Goal: Task Accomplishment & Management: Manage account settings

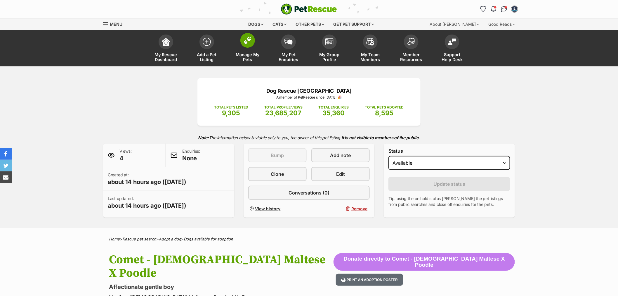
click at [246, 47] on span at bounding box center [247, 40] width 15 height 15
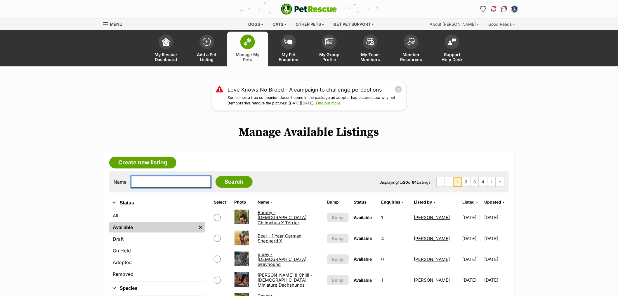
click at [169, 183] on input "text" at bounding box center [171, 182] width 80 height 12
type input "minty"
click at [216, 176] on input "Search" at bounding box center [234, 182] width 37 height 12
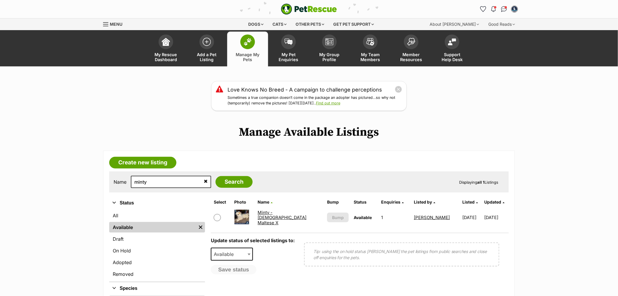
click at [281, 212] on link "Minty - 8 Month Old Maltese X" at bounding box center [282, 217] width 49 height 16
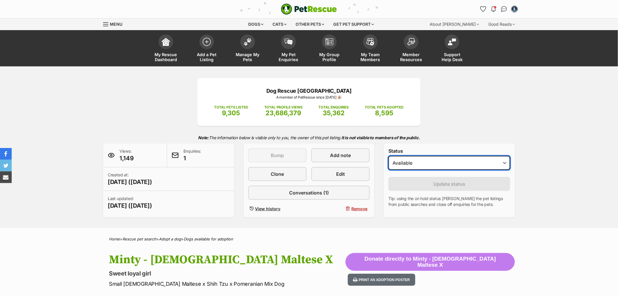
click at [431, 159] on select "Draft - not available as listing has enquires Available On hold Adopted" at bounding box center [449, 163] width 122 height 14
select select "on_hold"
click at [388, 156] on select "Draft - not available as listing has enquires Available On hold Adopted" at bounding box center [449, 163] width 122 height 14
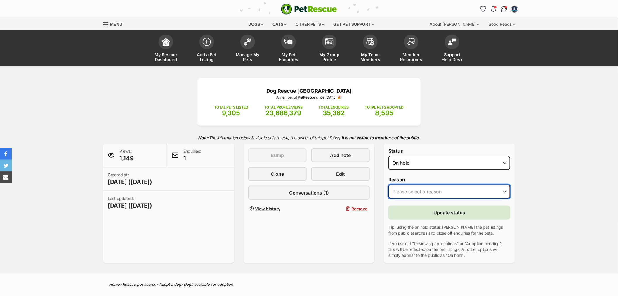
click at [423, 188] on select "Please select a reason Medical reasons Reviewing applications Adoption pending …" at bounding box center [449, 191] width 122 height 14
select select "adoption_pending"
click at [388, 184] on select "Please select a reason Medical reasons Reviewing applications Adoption pending …" at bounding box center [449, 191] width 122 height 14
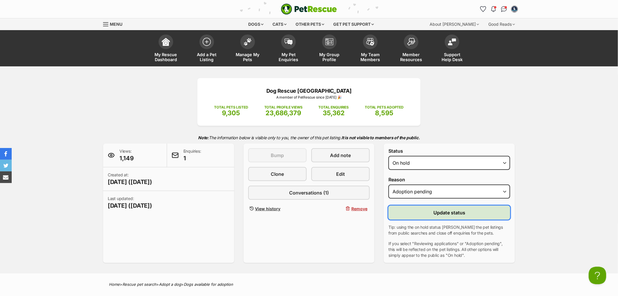
click at [437, 214] on span "Update status" at bounding box center [449, 212] width 32 height 7
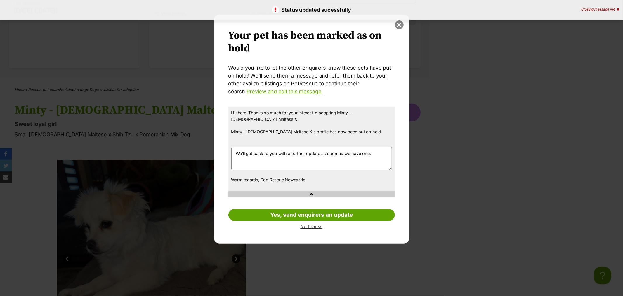
drag, startPoint x: 402, startPoint y: 20, endPoint x: 400, endPoint y: 23, distance: 4.1
click at [401, 21] on div "Your pet has been marked as on hold Your pets have been marked as on hold Would…" at bounding box center [312, 129] width 196 height 229
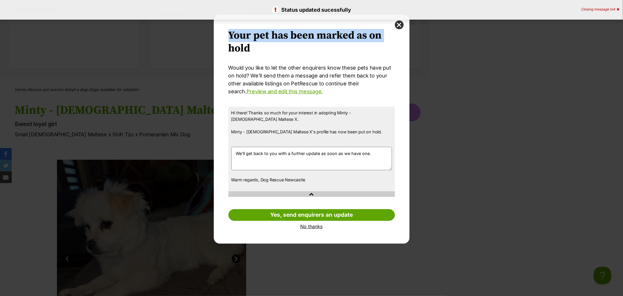
drag, startPoint x: 400, startPoint y: 24, endPoint x: 453, endPoint y: 140, distance: 127.3
click at [400, 25] on button "close" at bounding box center [399, 24] width 9 height 9
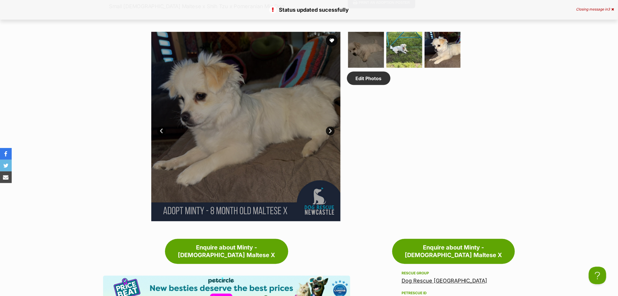
scroll to position [421, 0]
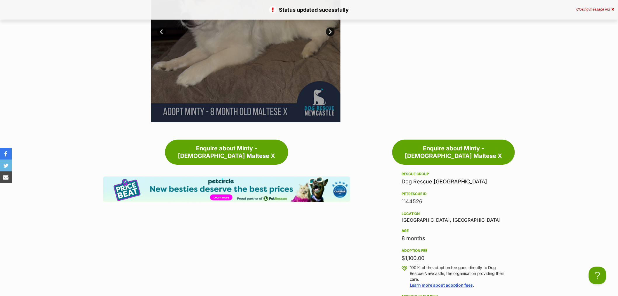
click at [413, 197] on div "1144526" at bounding box center [454, 201] width 104 height 8
copy div "1144526"
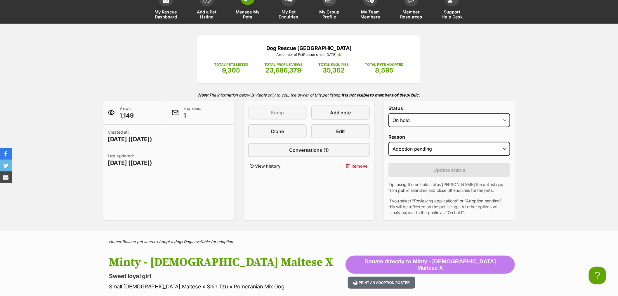
scroll to position [0, 0]
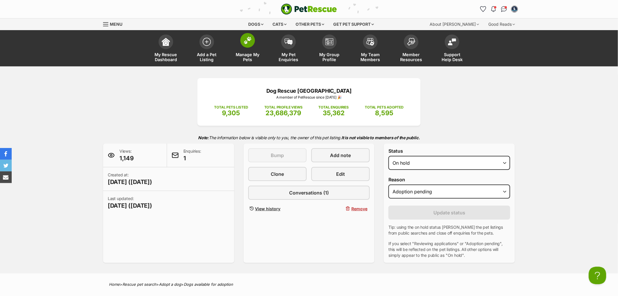
drag, startPoint x: 250, startPoint y: 48, endPoint x: 257, endPoint y: 37, distance: 12.9
click at [250, 48] on link "Manage My Pets" at bounding box center [247, 49] width 41 height 35
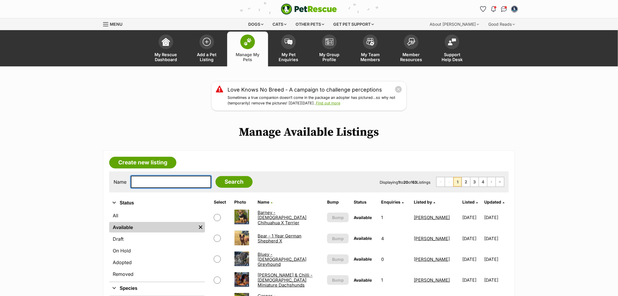
click at [177, 179] on input "text" at bounding box center [171, 182] width 80 height 12
type input "maya"
click at [216, 176] on input "Search" at bounding box center [234, 182] width 37 height 12
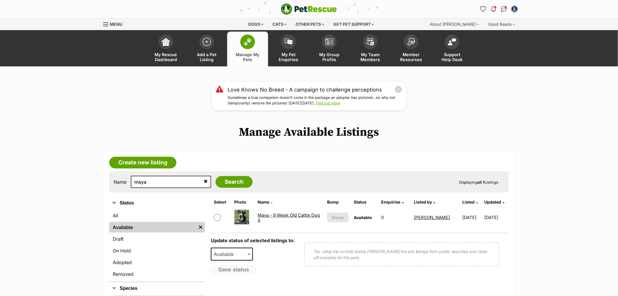
click at [275, 215] on link "Maya - 9 Week Old Cattle Dog X" at bounding box center [289, 217] width 62 height 11
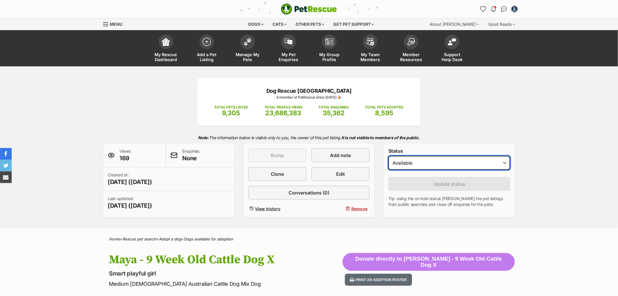
click at [421, 159] on select "Draft Available On hold Adopted" at bounding box center [449, 163] width 122 height 14
select select "on_hold"
click at [388, 156] on select "Draft Available On hold Adopted" at bounding box center [449, 163] width 122 height 14
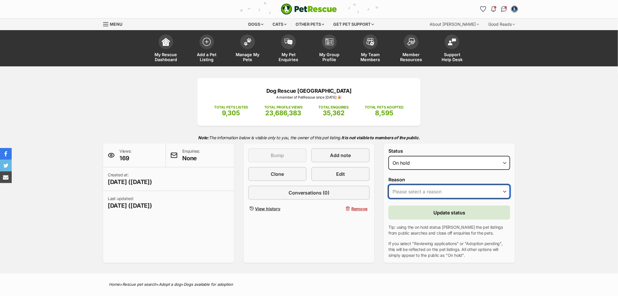
drag, startPoint x: 425, startPoint y: 187, endPoint x: 428, endPoint y: 194, distance: 7.2
click at [425, 187] on select "Please select a reason Medical reasons Reviewing applications Adoption pending …" at bounding box center [449, 191] width 122 height 14
select select "reviewing_applications"
click at [388, 184] on select "Please select a reason Medical reasons Reviewing applications Adoption pending …" at bounding box center [449, 191] width 122 height 14
drag, startPoint x: 430, startPoint y: 191, endPoint x: 428, endPoint y: 196, distance: 5.2
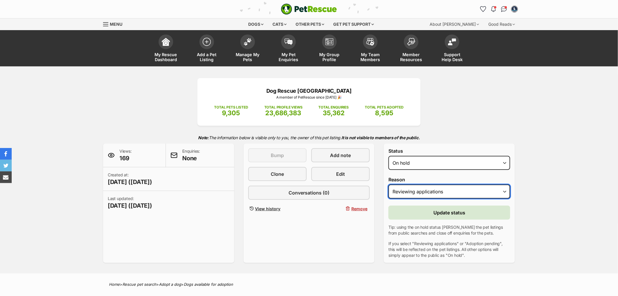
click at [430, 191] on select "Please select a reason Medical reasons Reviewing applications Adoption pending …" at bounding box center [449, 191] width 122 height 14
click at [388, 184] on select "Please select a reason Medical reasons Reviewing applications Adoption pending …" at bounding box center [449, 191] width 122 height 14
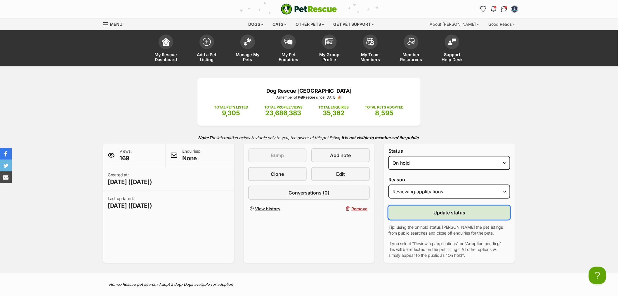
click at [431, 215] on button "Update status" at bounding box center [449, 212] width 122 height 14
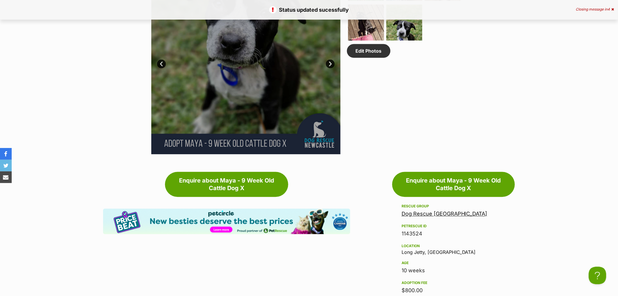
click at [416, 231] on div "1143524" at bounding box center [454, 234] width 104 height 8
copy div "1143524"
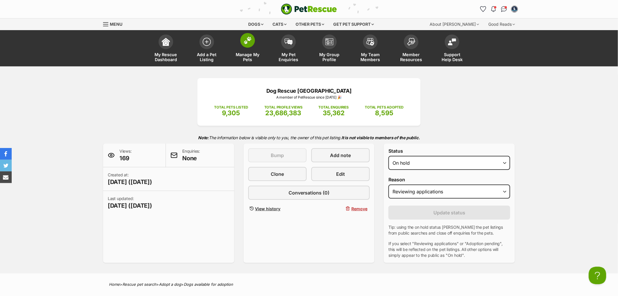
click at [250, 50] on link "Manage My Pets" at bounding box center [247, 49] width 41 height 35
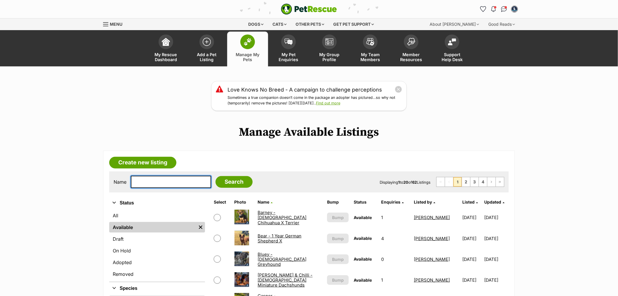
click at [170, 178] on input "text" at bounding box center [171, 182] width 80 height 12
type input "ollie"
click at [216, 176] on input "Search" at bounding box center [234, 182] width 37 height 12
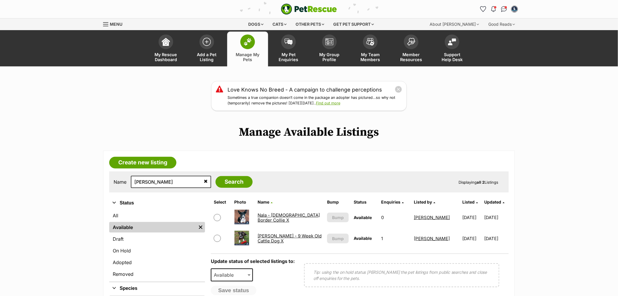
click at [258, 237] on link "[PERSON_NAME] - 9 Week Old Cattle Dog X" at bounding box center [290, 238] width 64 height 11
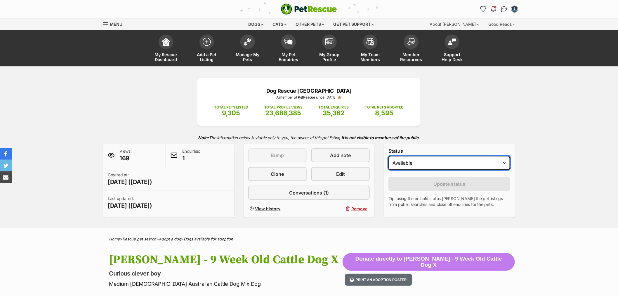
drag, startPoint x: 412, startPoint y: 164, endPoint x: 413, endPoint y: 168, distance: 4.1
click at [412, 164] on select "Draft - not available as listing has enquires Available On hold Adopted" at bounding box center [449, 163] width 122 height 14
select select "on_hold"
click at [388, 156] on select "Draft - not available as listing has enquires Available On hold Adopted" at bounding box center [449, 163] width 122 height 14
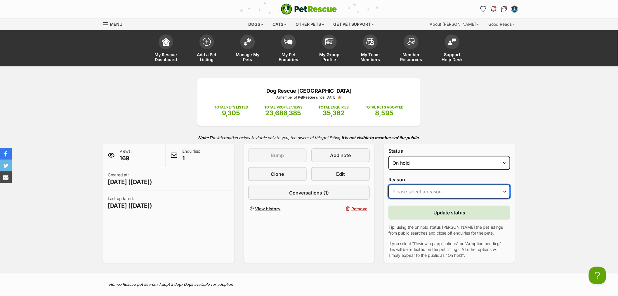
click at [420, 191] on select "Please select a reason Medical reasons Reviewing applications Adoption pending …" at bounding box center [449, 191] width 122 height 14
select select "adoption_pending"
click at [388, 184] on select "Please select a reason Medical reasons Reviewing applications Adoption pending …" at bounding box center [449, 191] width 122 height 14
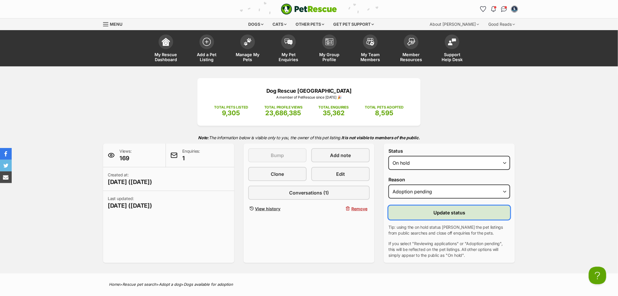
click at [430, 213] on button "Update status" at bounding box center [449, 212] width 122 height 14
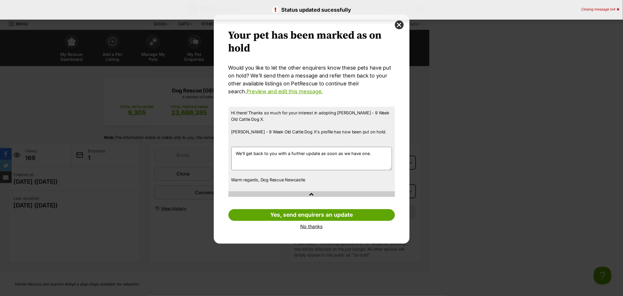
click at [317, 224] on link "No thanks" at bounding box center [311, 225] width 166 height 5
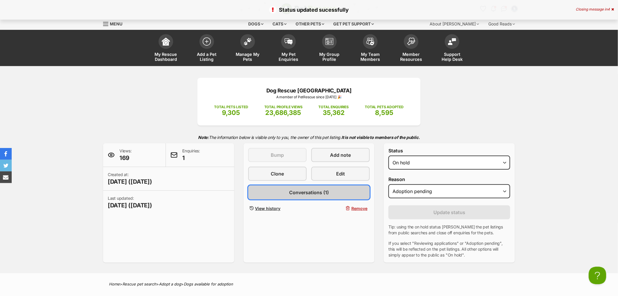
click at [282, 191] on link "Conversations (1)" at bounding box center [309, 192] width 122 height 14
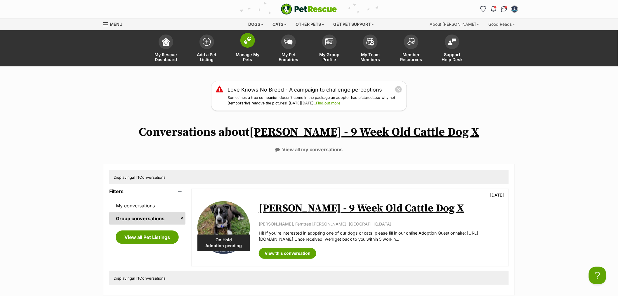
click at [253, 44] on span at bounding box center [247, 40] width 15 height 15
click at [269, 209] on link "[PERSON_NAME] - 9 Week Old Cattle Dog X" at bounding box center [362, 208] width 206 height 13
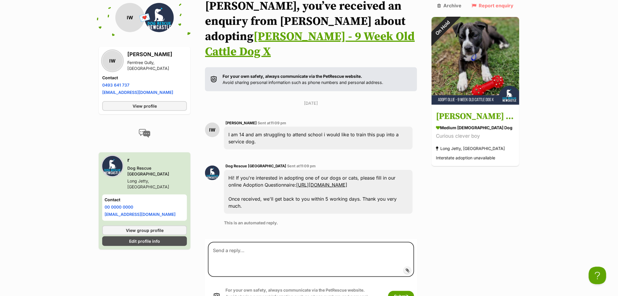
scroll to position [43, 0]
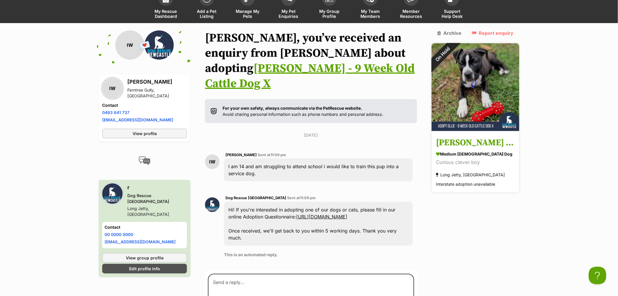
click at [482, 140] on h3 "[PERSON_NAME] - 9 Week Old Cattle Dog X" at bounding box center [475, 142] width 79 height 13
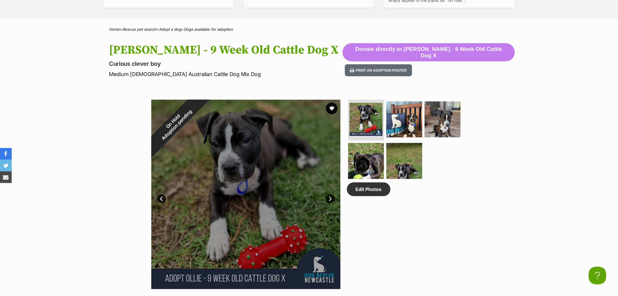
scroll to position [357, 0]
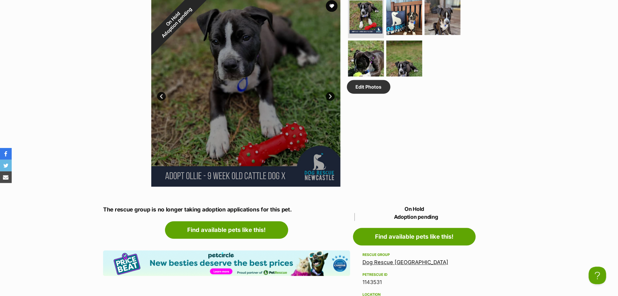
click at [375, 278] on div "1143531" at bounding box center [414, 282] width 104 height 8
copy div "1143531"
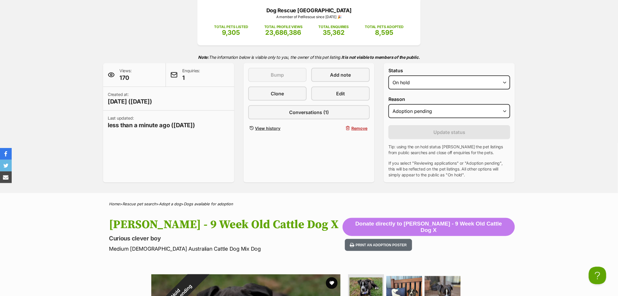
scroll to position [0, 0]
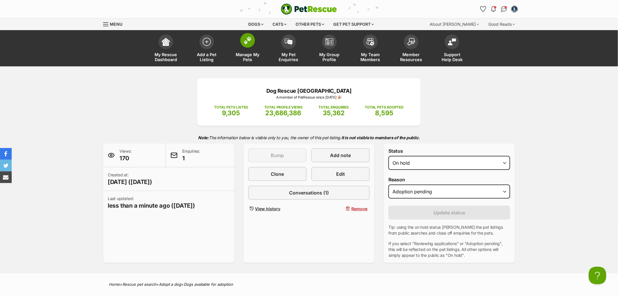
drag, startPoint x: 244, startPoint y: 54, endPoint x: 243, endPoint y: 51, distance: 3.7
click at [244, 54] on span "Manage My Pets" at bounding box center [248, 57] width 26 height 10
